Goal: Transaction & Acquisition: Purchase product/service

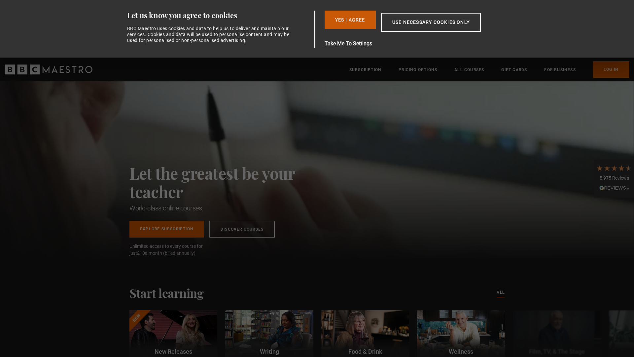
click at [352, 23] on button "Yes I Agree" at bounding box center [350, 20] width 51 height 19
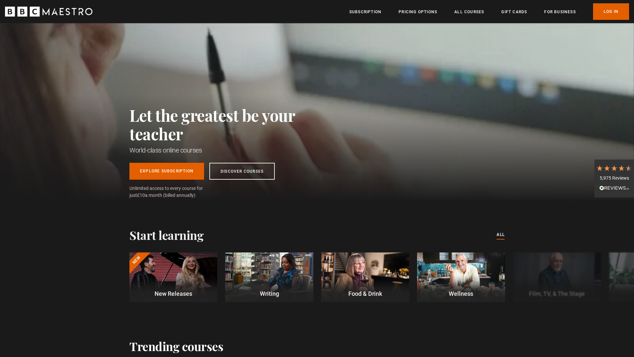
click at [614, 180] on div "5,975 Reviews" at bounding box center [614, 178] width 36 height 7
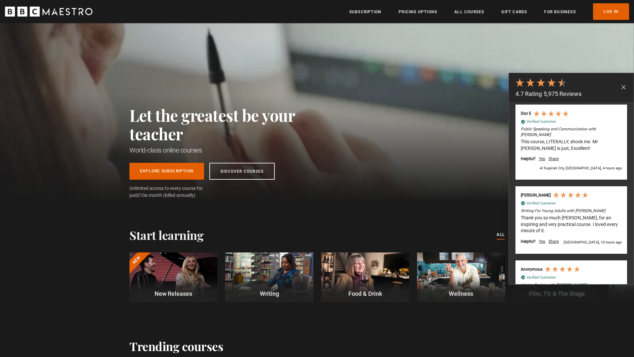
scroll to position [0, 87]
click at [566, 124] on div "Verified Customer" at bounding box center [571, 122] width 101 height 6
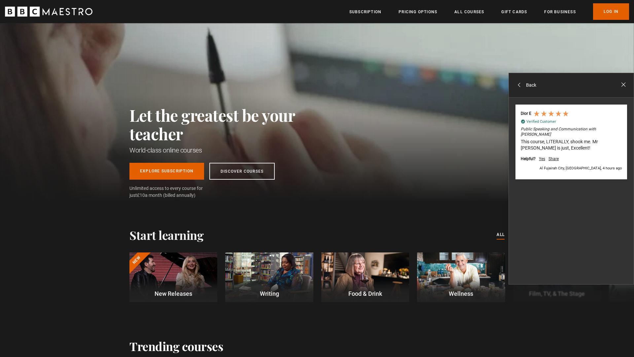
click at [521, 89] on div "Back" at bounding box center [526, 85] width 21 height 14
click at [518, 88] on div at bounding box center [519, 84] width 7 height 7
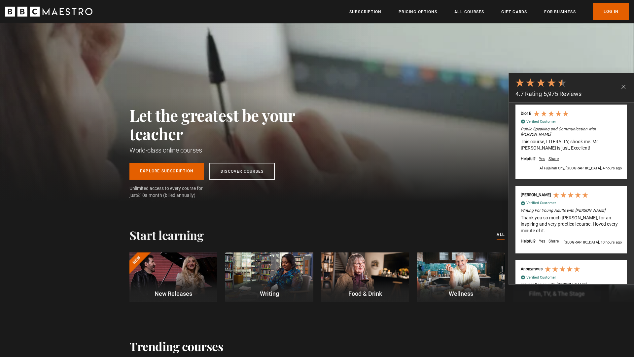
click at [621, 87] on div at bounding box center [623, 86] width 7 height 7
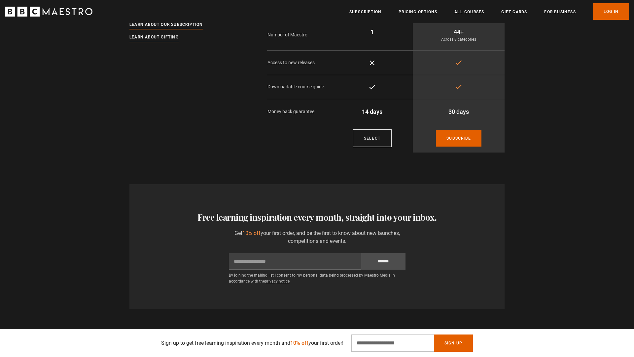
scroll to position [0, 173]
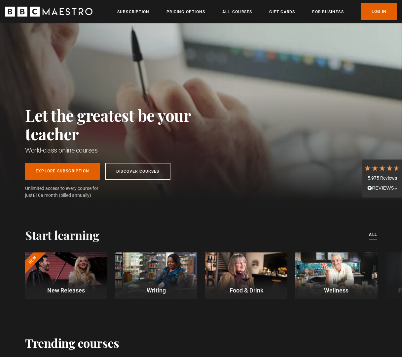
click at [378, 171] on icon at bounding box center [374, 167] width 7 height 7
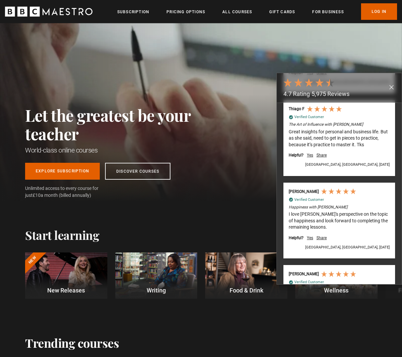
scroll to position [1102, 0]
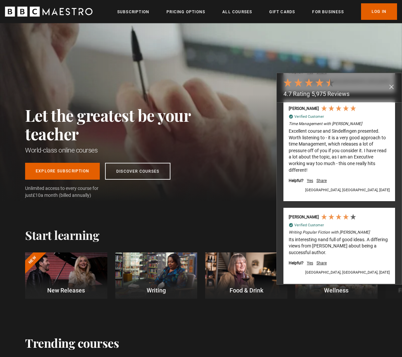
click at [391, 85] on span at bounding box center [391, 86] width 5 height 5
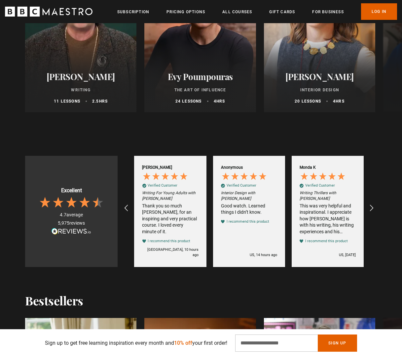
scroll to position [482, 0]
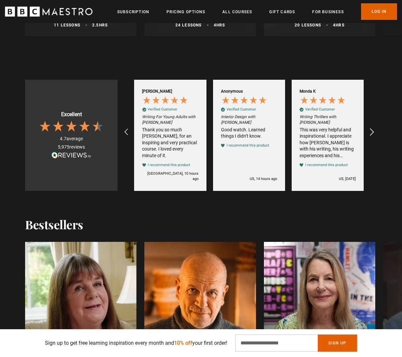
click at [372, 136] on div "REVIEWS.io Carousel Scroll Right" at bounding box center [371, 132] width 18 height 18
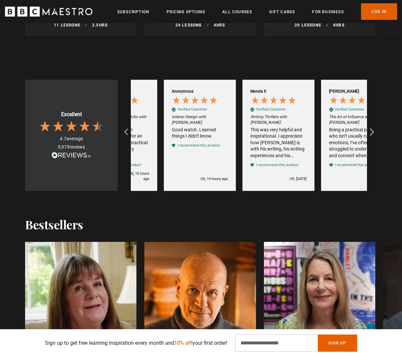
click at [372, 136] on div "REVIEWS.io Carousel Scroll Right" at bounding box center [371, 132] width 18 height 18
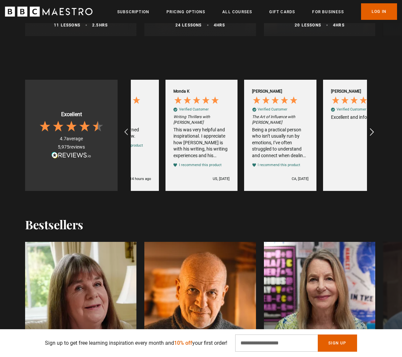
click at [372, 136] on div "REVIEWS.io Carousel Scroll Right" at bounding box center [371, 132] width 18 height 18
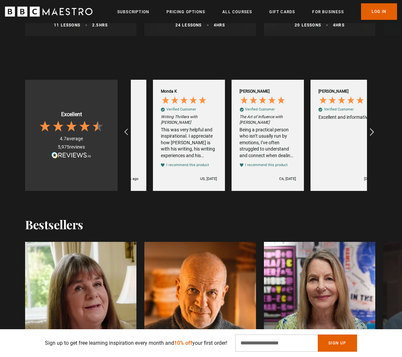
click at [372, 136] on div "REVIEWS.io Carousel Scroll Right" at bounding box center [371, 132] width 18 height 18
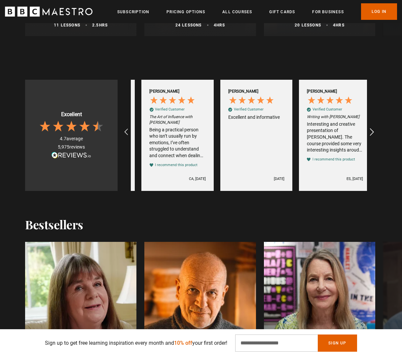
click at [372, 136] on div "REVIEWS.io Carousel Scroll Right" at bounding box center [371, 132] width 18 height 18
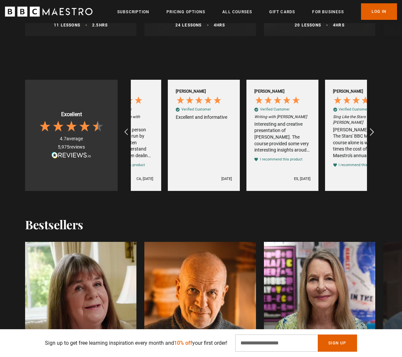
click at [372, 136] on div "REVIEWS.io Carousel Scroll Right" at bounding box center [371, 132] width 18 height 18
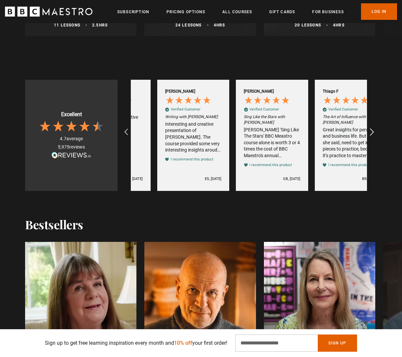
click at [372, 136] on div "REVIEWS.io Carousel Scroll Right" at bounding box center [371, 132] width 18 height 18
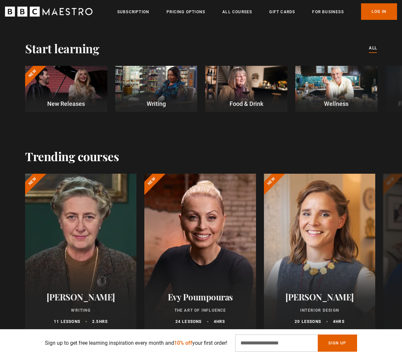
scroll to position [0, 0]
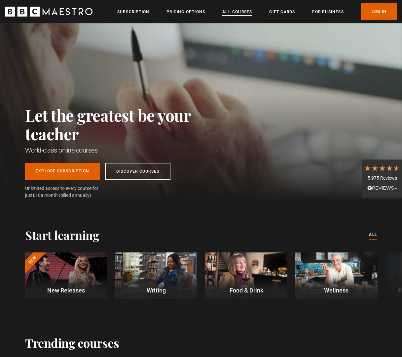
click at [243, 13] on link "All Courses" at bounding box center [237, 12] width 30 height 7
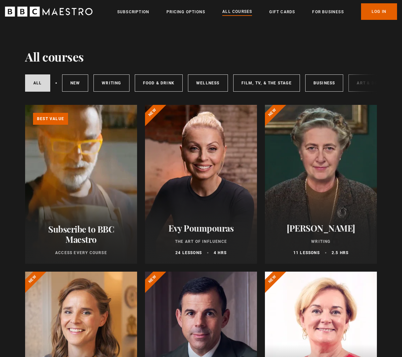
click at [25, 105] on link "Learn more about BBC Maestro" at bounding box center [25, 105] width 0 height 0
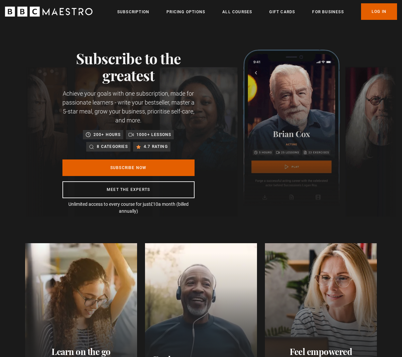
scroll to position [0, 78]
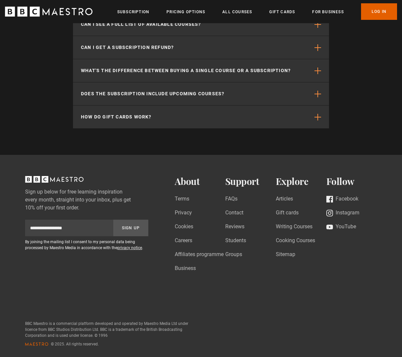
scroll to position [0, 79]
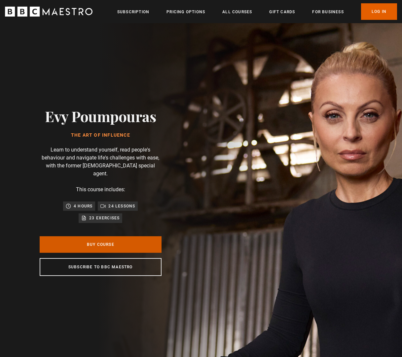
click at [130, 242] on link "Buy Course" at bounding box center [101, 244] width 122 height 17
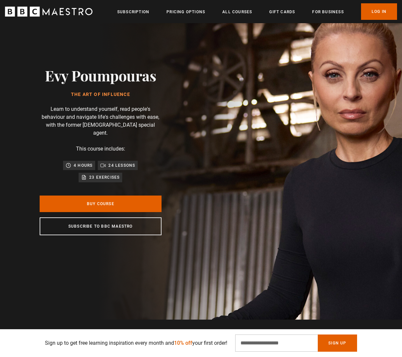
scroll to position [46, 0]
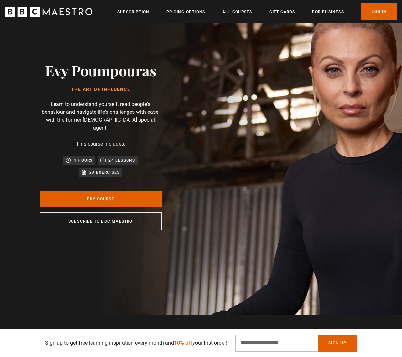
click at [88, 157] on p "4 hours" at bounding box center [83, 160] width 19 height 7
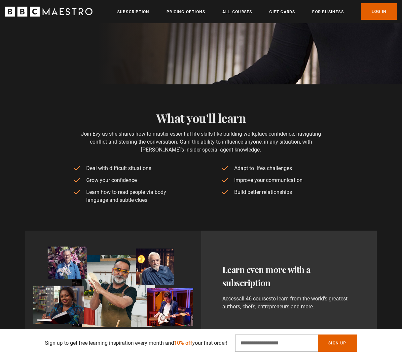
scroll to position [448, 0]
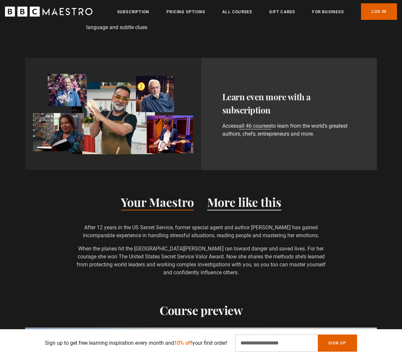
click at [233, 204] on button "More like this" at bounding box center [244, 203] width 74 height 14
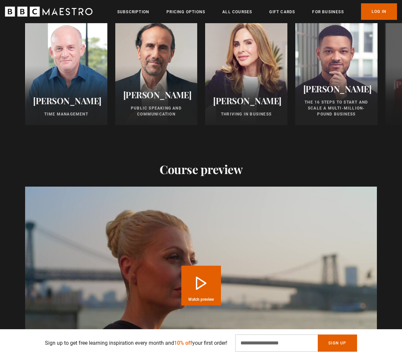
scroll to position [766, 0]
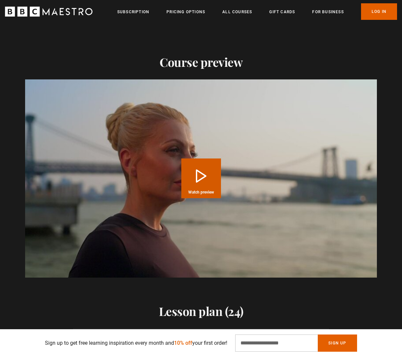
click at [216, 203] on video "Video Player" at bounding box center [201, 178] width 352 height 198
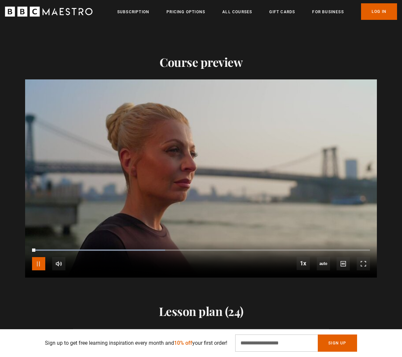
click at [40, 265] on span "Video Player" at bounding box center [38, 263] width 13 height 13
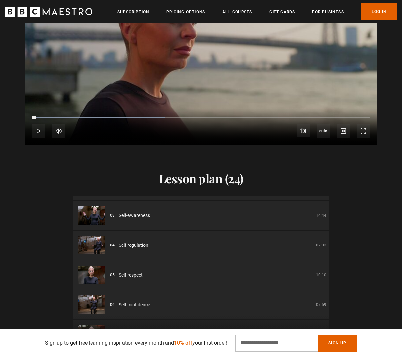
scroll to position [66, 0]
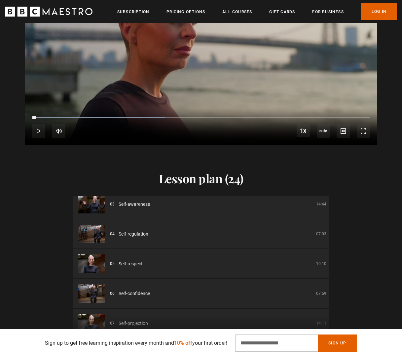
click at [120, 239] on li "04 Self-regulation 07:03" at bounding box center [201, 233] width 256 height 29
click at [124, 230] on span "Self-regulation" at bounding box center [134, 233] width 30 height 7
click at [96, 231] on img at bounding box center [91, 233] width 26 height 19
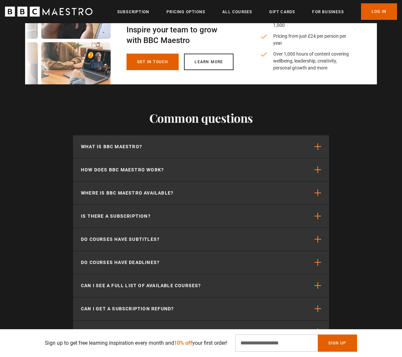
scroll to position [0, 236]
